Goal: Task Accomplishment & Management: Complete application form

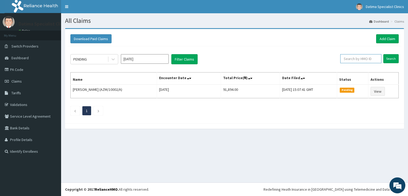
click at [370, 58] on input "text" at bounding box center [360, 58] width 41 height 9
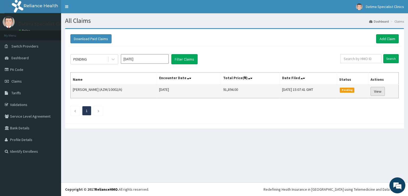
click at [379, 91] on link "View" at bounding box center [377, 91] width 14 height 9
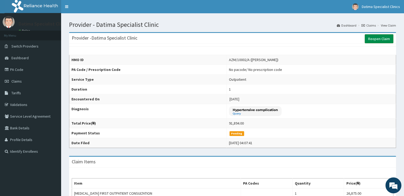
click at [373, 41] on link "Reopen Claim" at bounding box center [379, 38] width 29 height 9
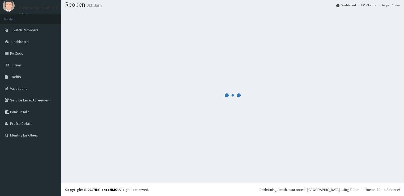
click at [268, 119] on div at bounding box center [232, 95] width 335 height 166
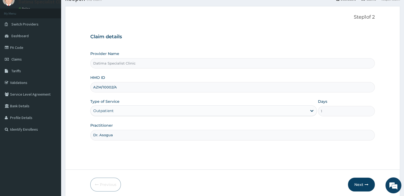
scroll to position [43, 0]
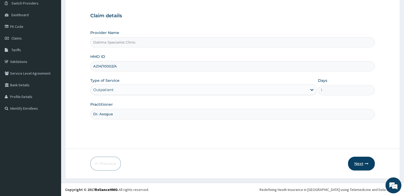
click at [358, 167] on button "Next" at bounding box center [361, 164] width 27 height 14
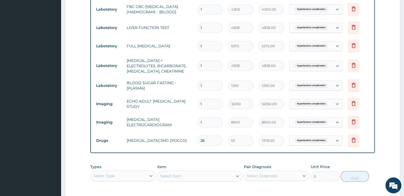
scroll to position [249, 0]
click at [210, 140] on input "26" at bounding box center [210, 140] width 25 height 10
type input "2"
type input "106.00"
type input "28"
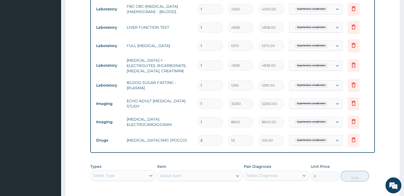
type input "1484.00"
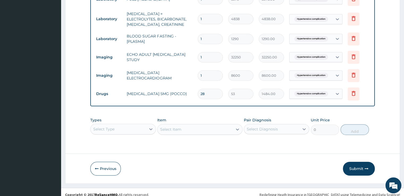
scroll to position [299, 0]
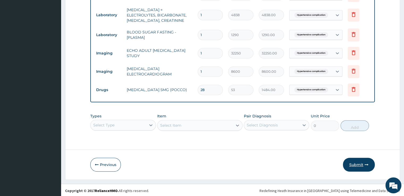
type input "28"
click at [352, 169] on button "Submit" at bounding box center [359, 165] width 32 height 14
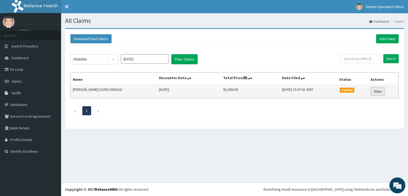
click at [374, 91] on link "View" at bounding box center [377, 91] width 14 height 9
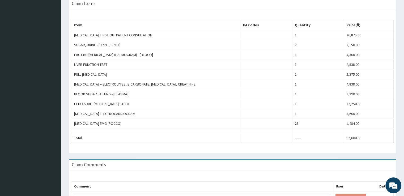
scroll to position [159, 0]
